Goal: Task Accomplishment & Management: Manage account settings

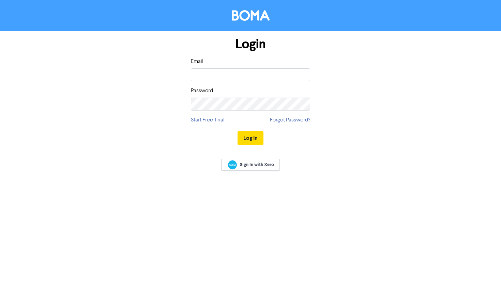
type input "[EMAIL_ADDRESS][DOMAIN_NAME]"
click at [237, 131] on button "Log In" at bounding box center [250, 138] width 26 height 14
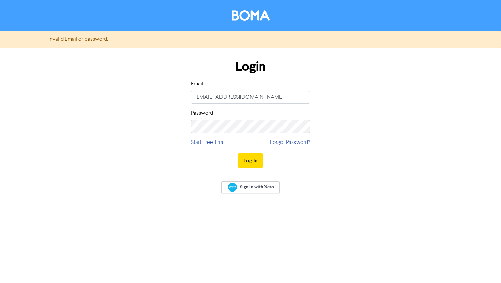
click at [252, 119] on div "Password" at bounding box center [250, 121] width 119 height 24
click at [237, 154] on button "Log In" at bounding box center [250, 161] width 26 height 14
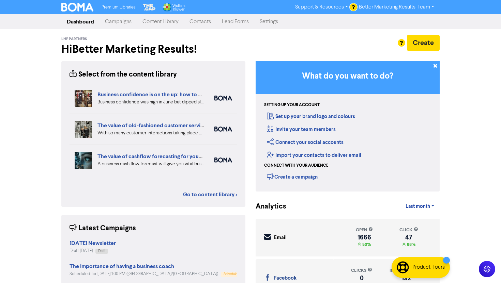
click at [109, 22] on link "Campaigns" at bounding box center [117, 22] width 37 height 14
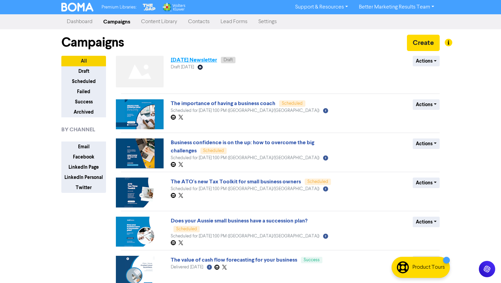
click at [203, 61] on link "[DATE] Newsletter" at bounding box center [194, 60] width 46 height 7
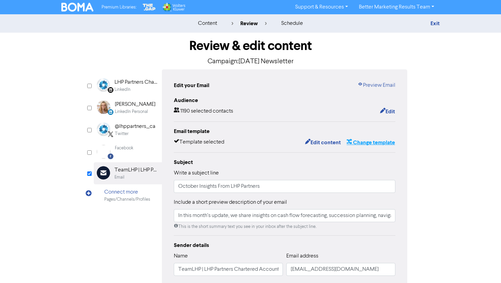
scroll to position [106, 0]
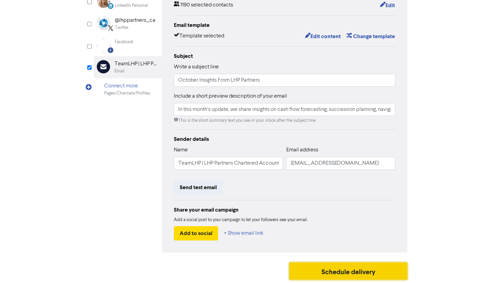
click at [331, 276] on button "Schedule delivery" at bounding box center [348, 271] width 118 height 17
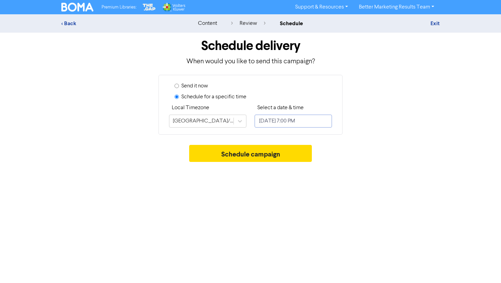
click at [282, 119] on input "[DATE] 7:00 PM" at bounding box center [292, 121] width 77 height 13
select select "9"
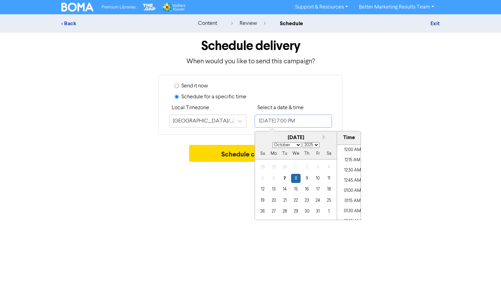
scroll to position [744, 0]
click at [298, 190] on div "15" at bounding box center [295, 189] width 9 height 9
click at [351, 162] on li "11:00 AM" at bounding box center [352, 160] width 31 height 10
type input "[DATE] 11:00 AM"
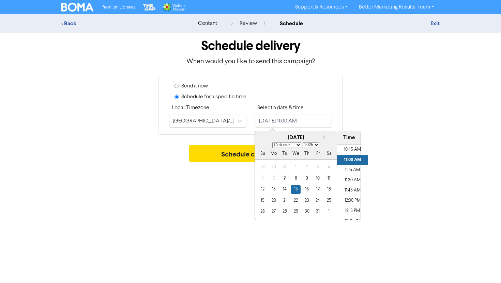
click at [406, 153] on div "Schedule campaign" at bounding box center [250, 155] width 378 height 20
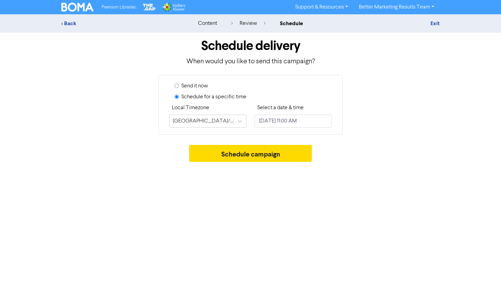
click at [360, 170] on div "Premium Libraries: Support & Resources Video Tutorials FAQ & Guides Marketing E…" at bounding box center [250, 141] width 501 height 283
click at [281, 125] on input "[DATE] 11:00 AM" at bounding box center [292, 121] width 77 height 13
select select "9"
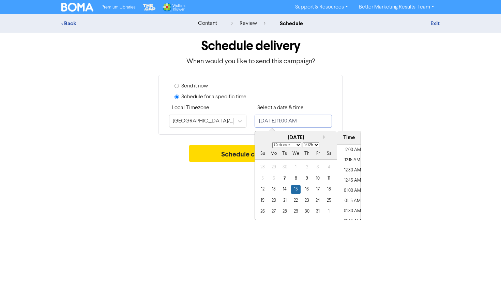
scroll to position [417, 0]
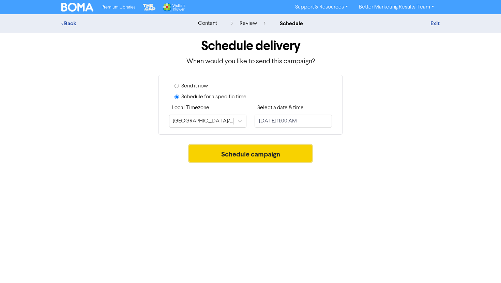
click at [291, 152] on button "Schedule campaign" at bounding box center [250, 153] width 123 height 17
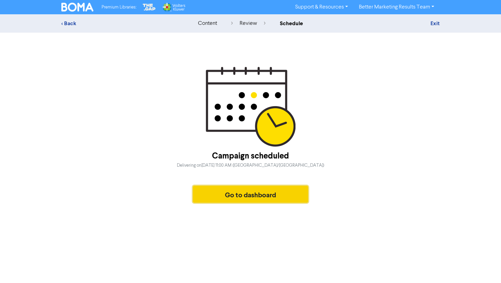
click at [256, 192] on button "Go to dashboard" at bounding box center [250, 194] width 115 height 17
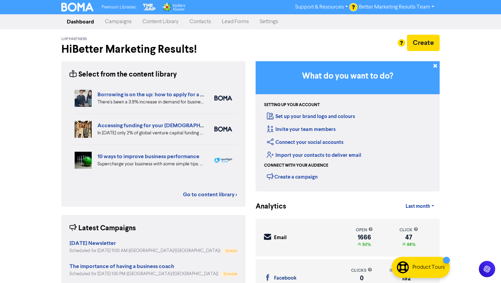
click at [112, 20] on link "Campaigns" at bounding box center [117, 22] width 37 height 14
